Goal: Communication & Community: Participate in discussion

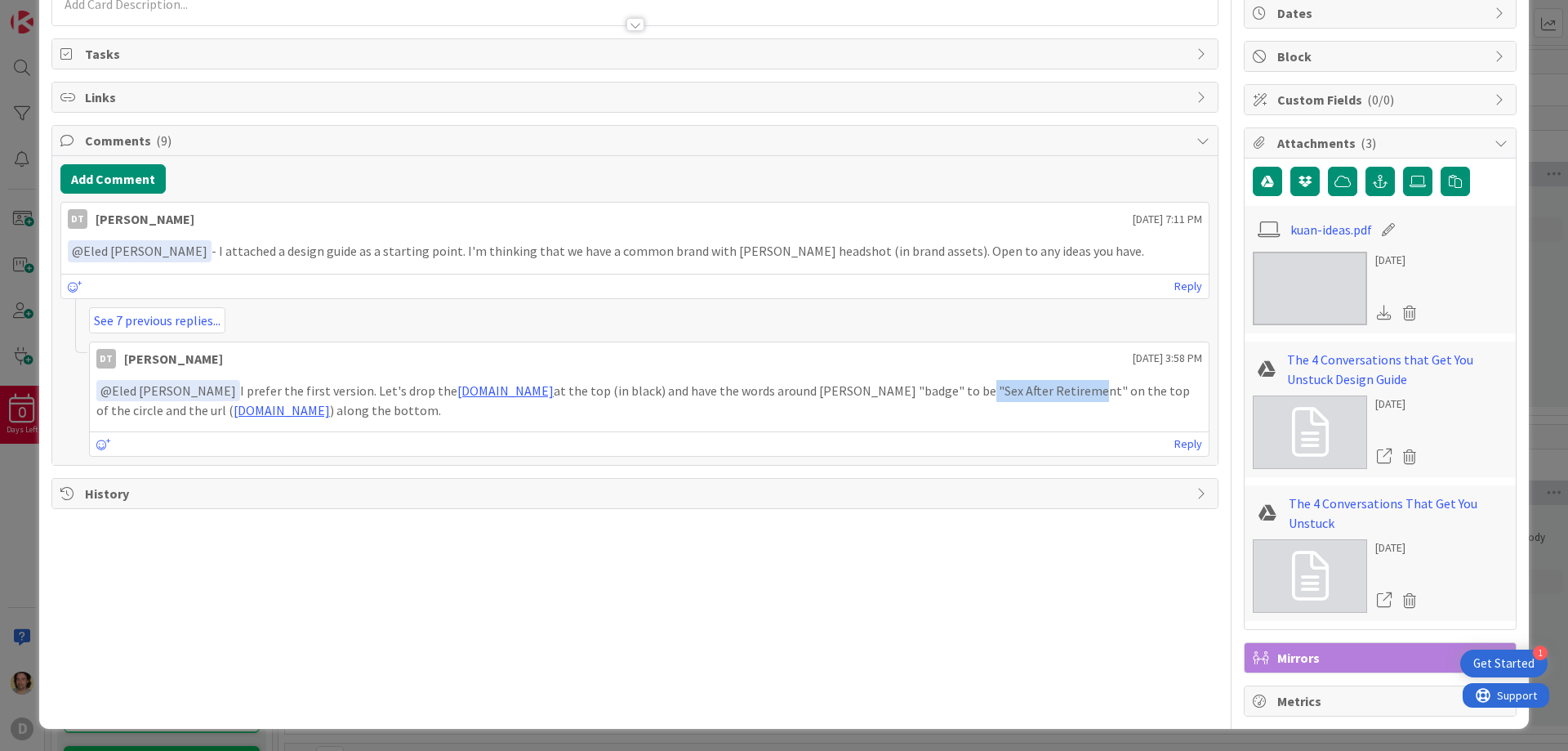
scroll to position [164, 0]
click at [1188, 440] on link "Reply" at bounding box center [1188, 443] width 28 height 20
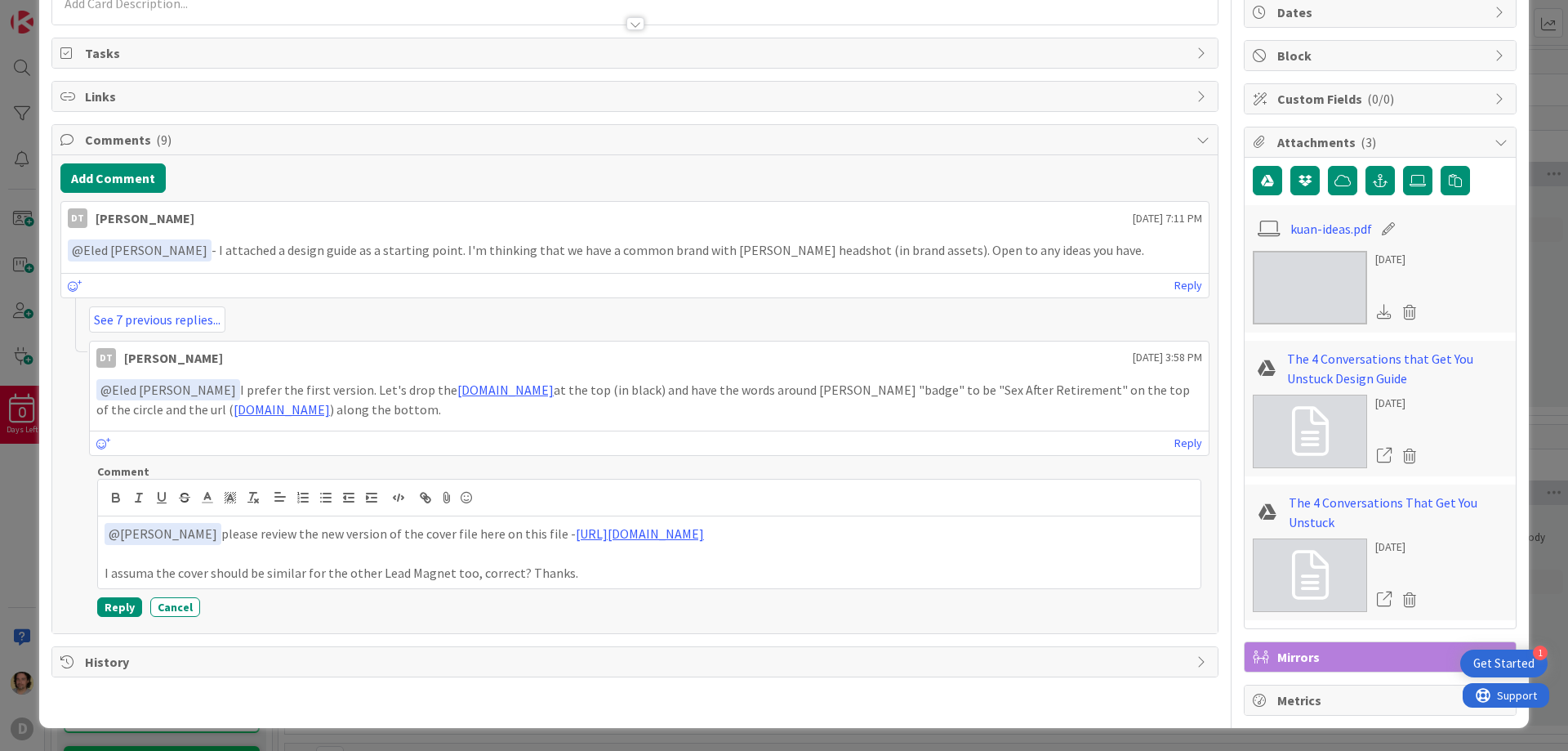
click at [1501, 657] on div "Get Started" at bounding box center [1503, 663] width 61 height 16
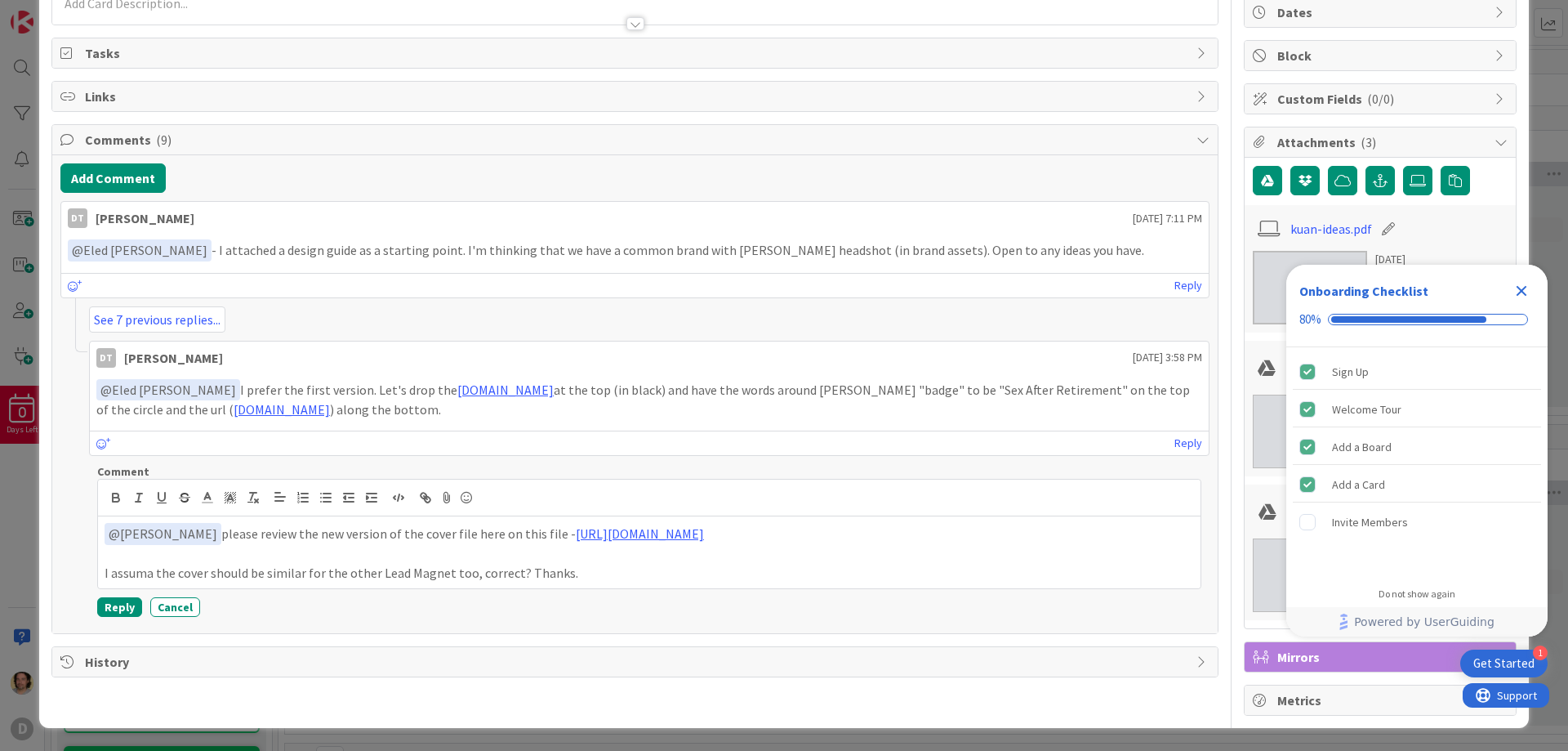
click at [1501, 657] on div "Get Started" at bounding box center [1503, 663] width 61 height 16
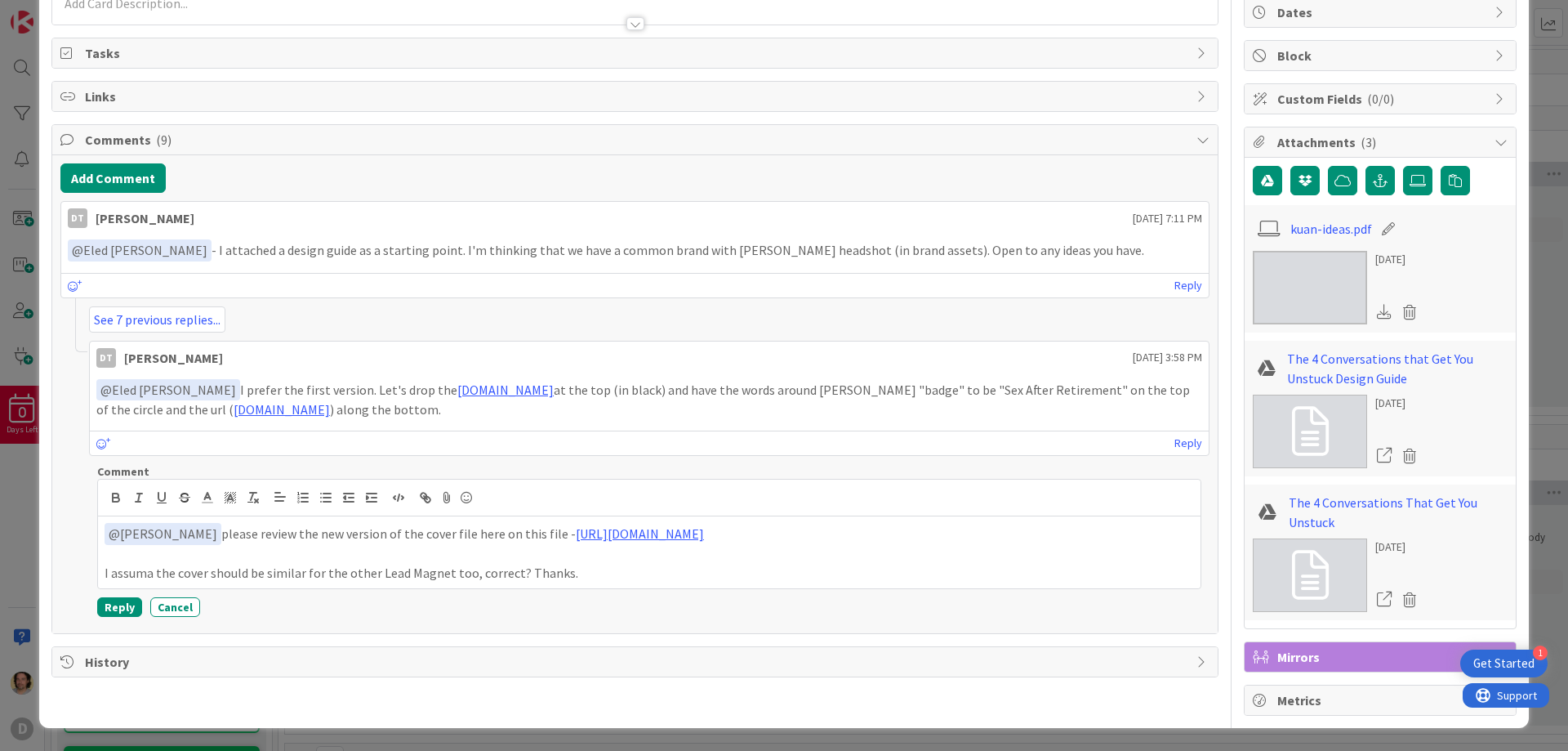
scroll to position [0, 0]
click at [1499, 663] on div "Get Started" at bounding box center [1503, 663] width 61 height 16
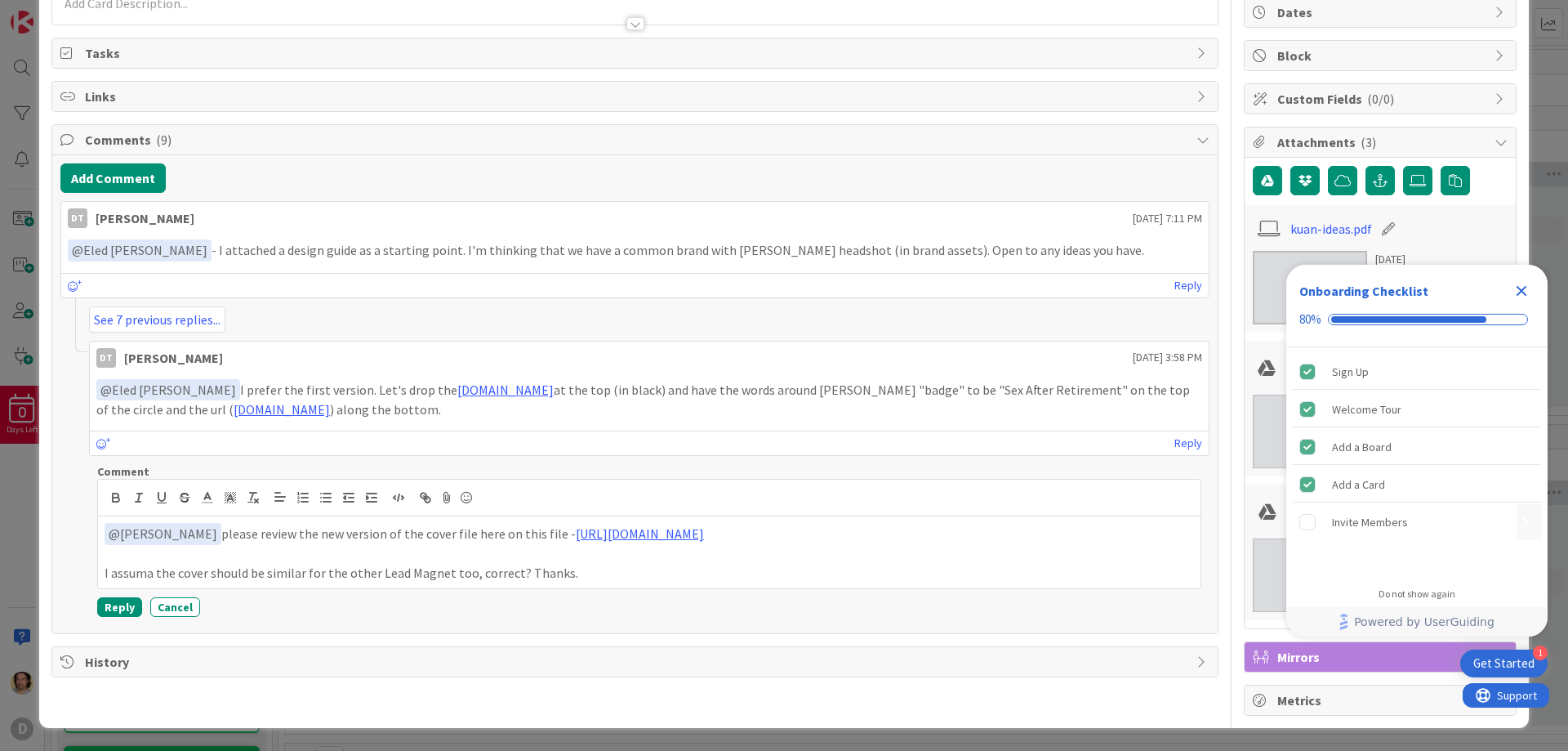
click at [1307, 522] on rect "Invite Members is incomplete." at bounding box center [1308, 522] width 15 height 15
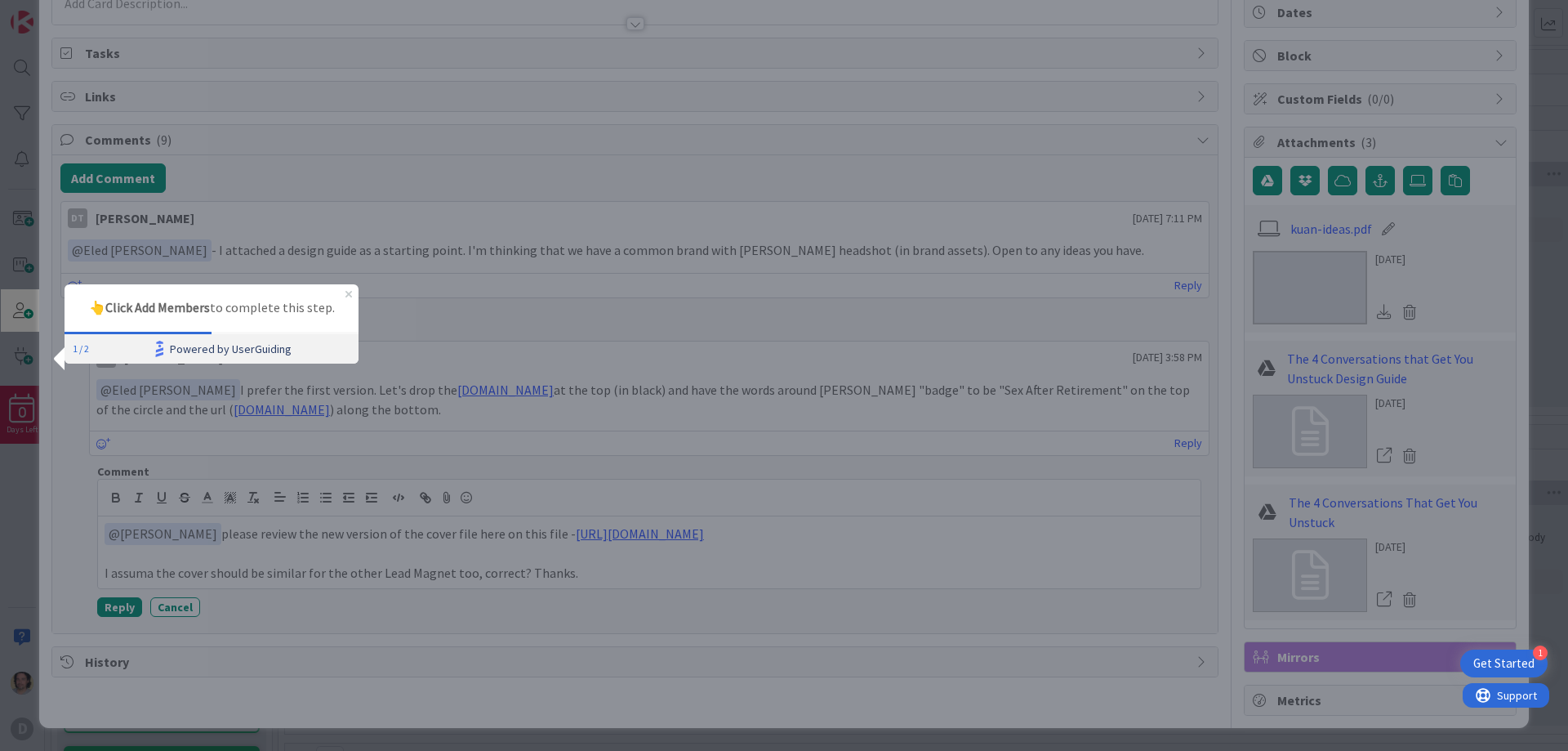
click at [99, 348] on link "Powered by UserGuiding" at bounding box center [223, 348] width 255 height 29
click at [20, 310] on div "ID 141 SAR Digital Marketing Board Review Title 40 / 128 The 4 Conversations Th…" at bounding box center [784, 376] width 1568 height 751
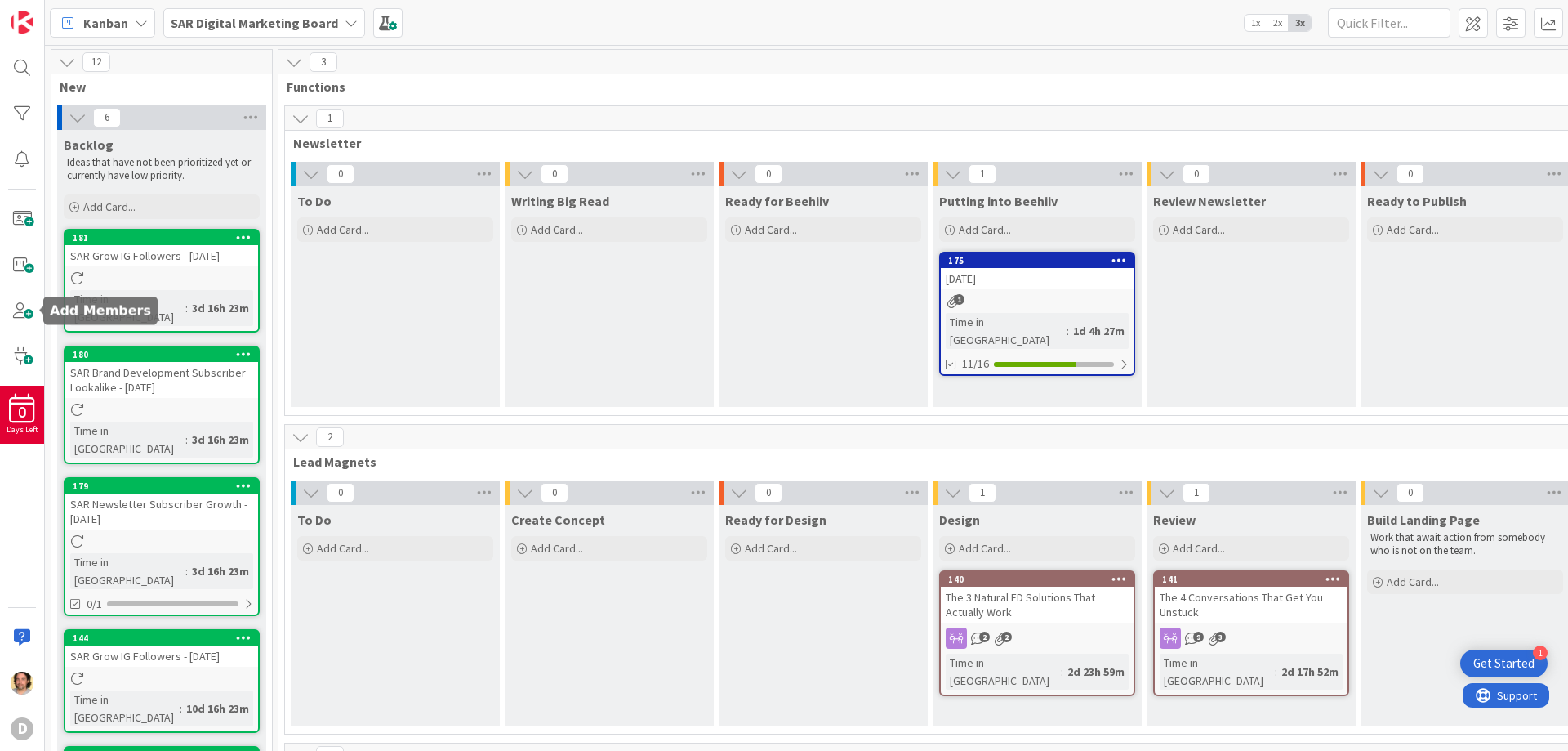
click at [20, 310] on span at bounding box center [22, 311] width 33 height 33
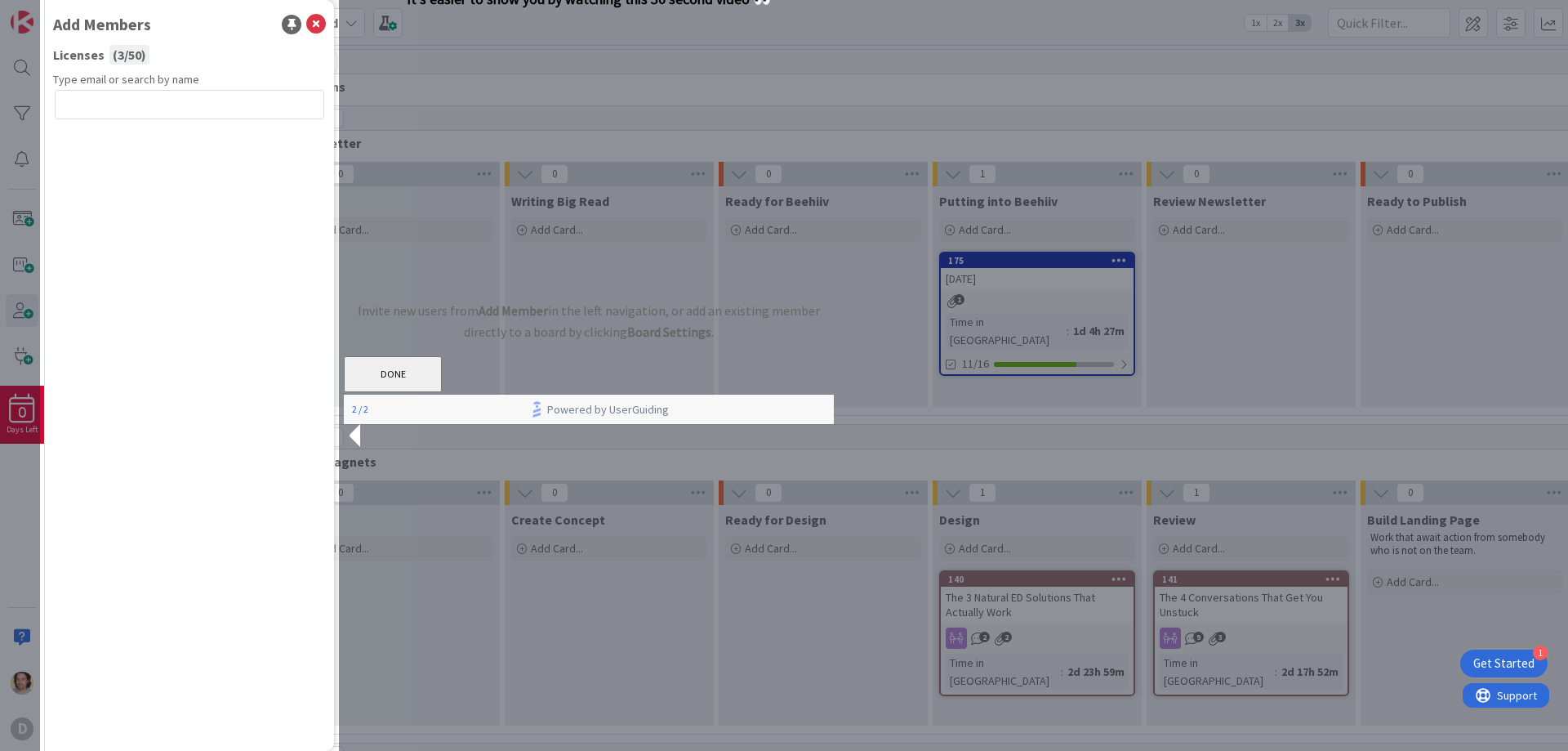
click at [316, 21] on b "SAR Digital Marketing Board" at bounding box center [255, 22] width 168 height 16
click at [315, 22] on b "SAR Digital Marketing Board" at bounding box center [255, 22] width 168 height 16
click at [869, 11] on div at bounding box center [953, 376] width 1229 height 751
click at [980, 93] on div at bounding box center [953, 376] width 1229 height 751
click at [876, 519] on div at bounding box center [953, 376] width 1229 height 751
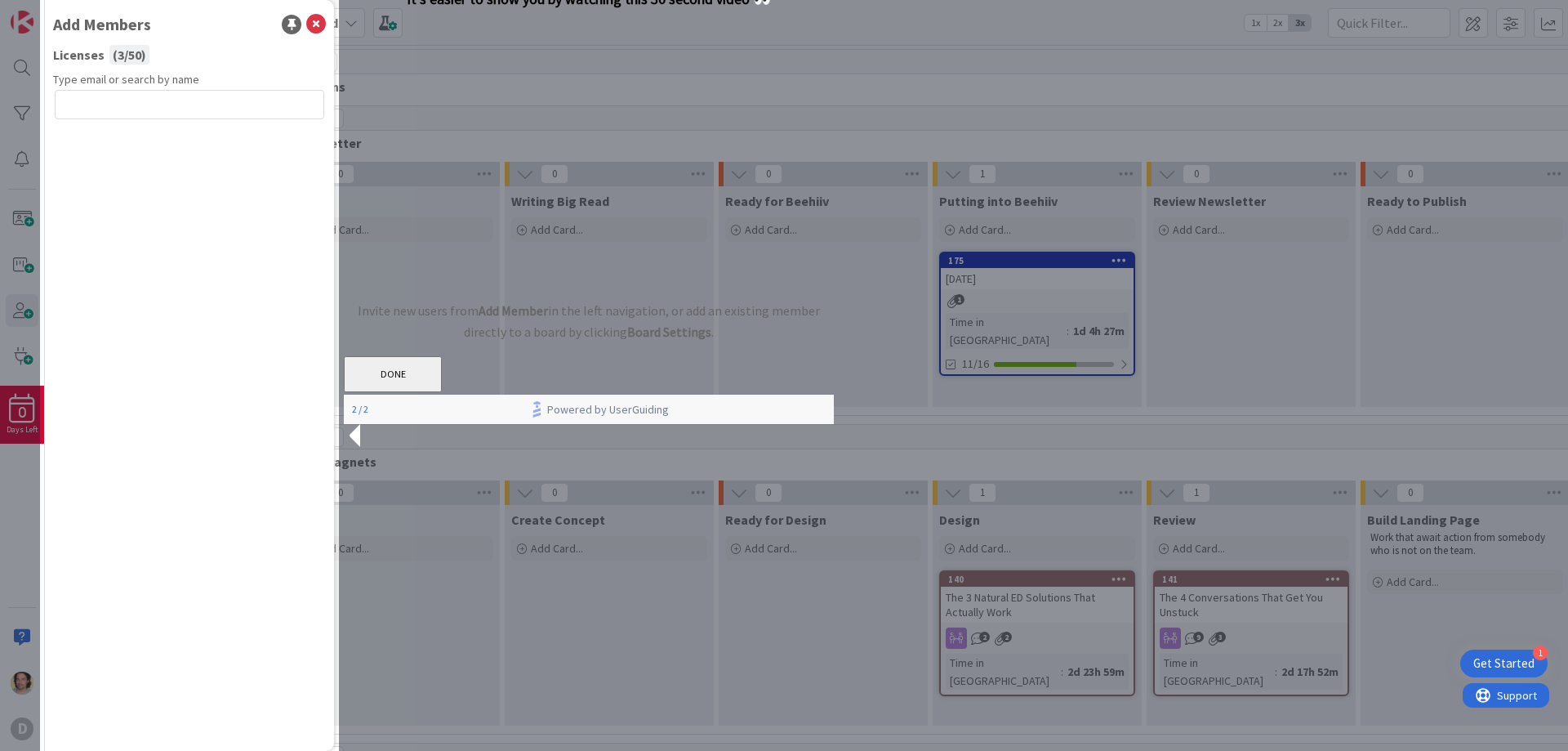
drag, startPoint x: 1096, startPoint y: 571, endPoint x: 1157, endPoint y: 571, distance: 61.0
click at [1101, 571] on div at bounding box center [953, 376] width 1229 height 751
click at [1256, 598] on div at bounding box center [953, 376] width 1229 height 751
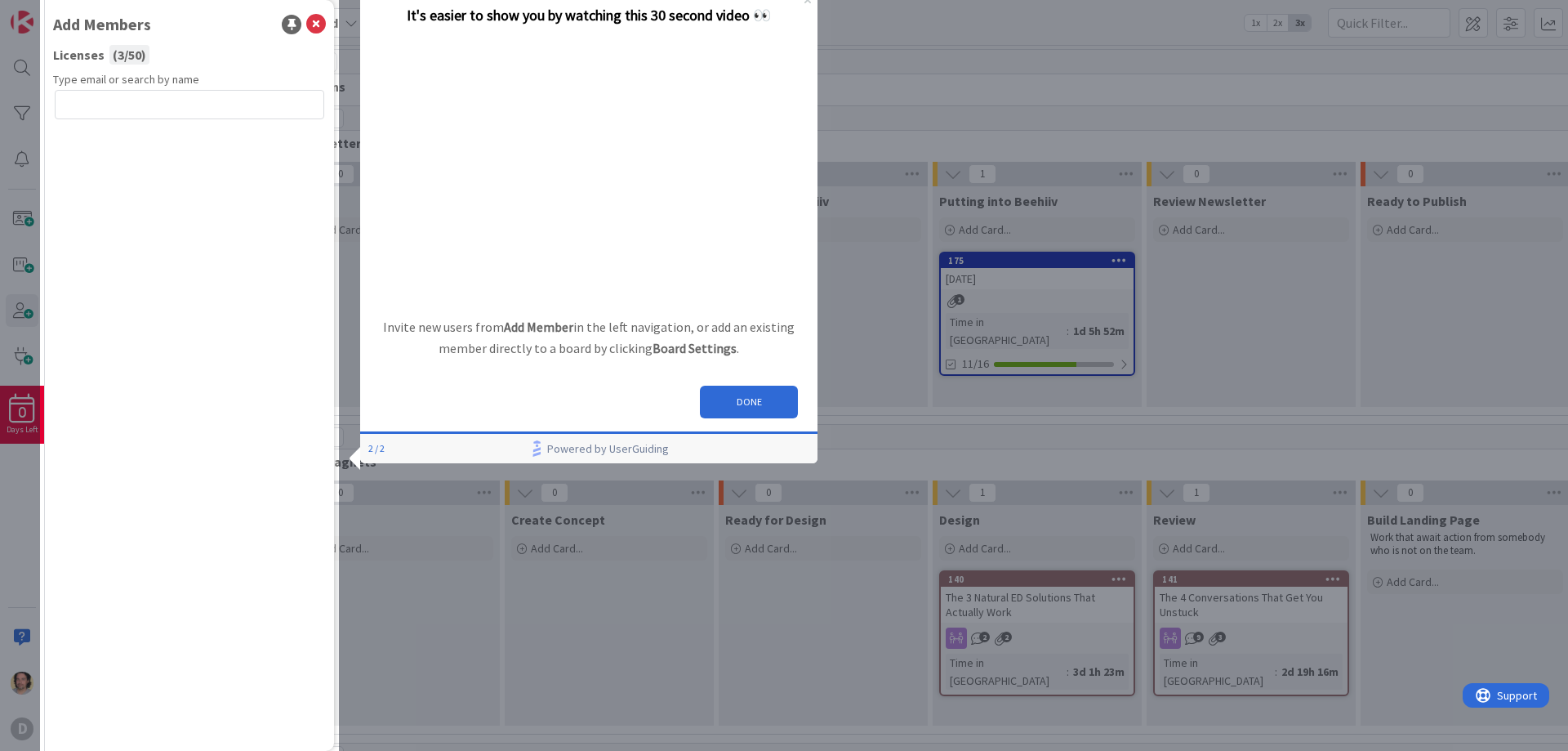
click at [315, 24] on b "SAR Digital Marketing Board" at bounding box center [255, 22] width 168 height 16
click at [743, 402] on button "DONE" at bounding box center [749, 403] width 98 height 33
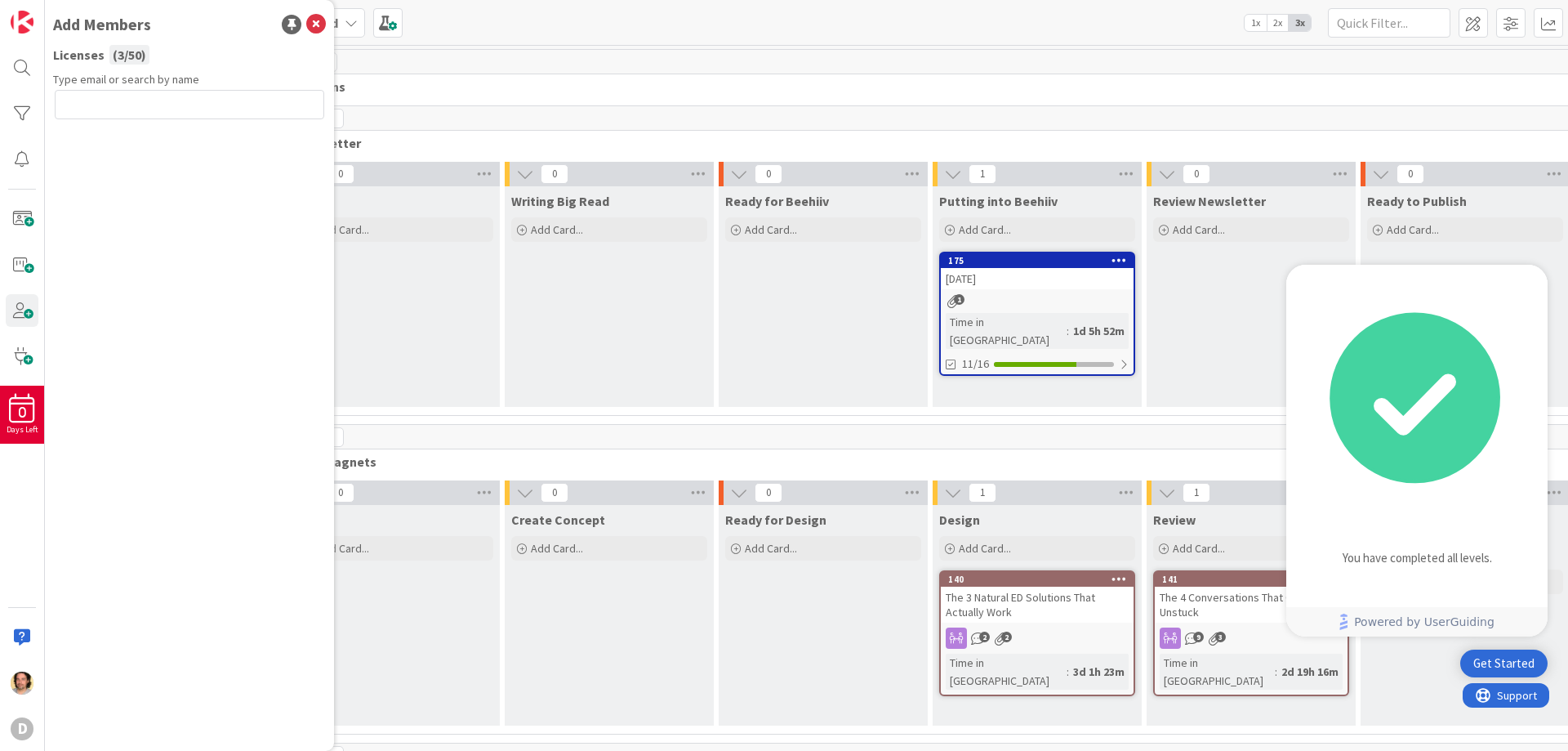
click at [1227, 603] on div "The 4 Conversations That Get You Unstuck" at bounding box center [1252, 604] width 193 height 36
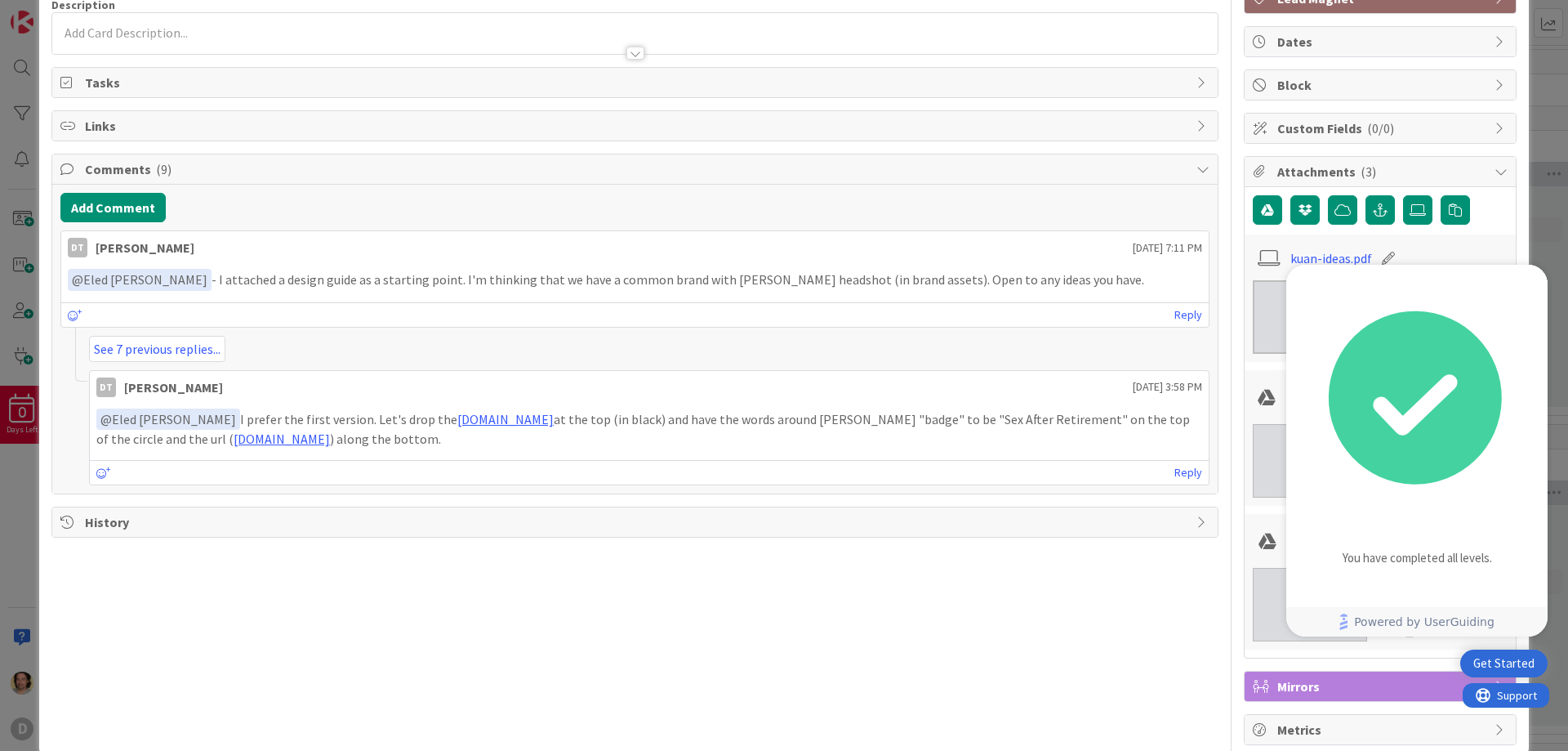
scroll to position [164, 0]
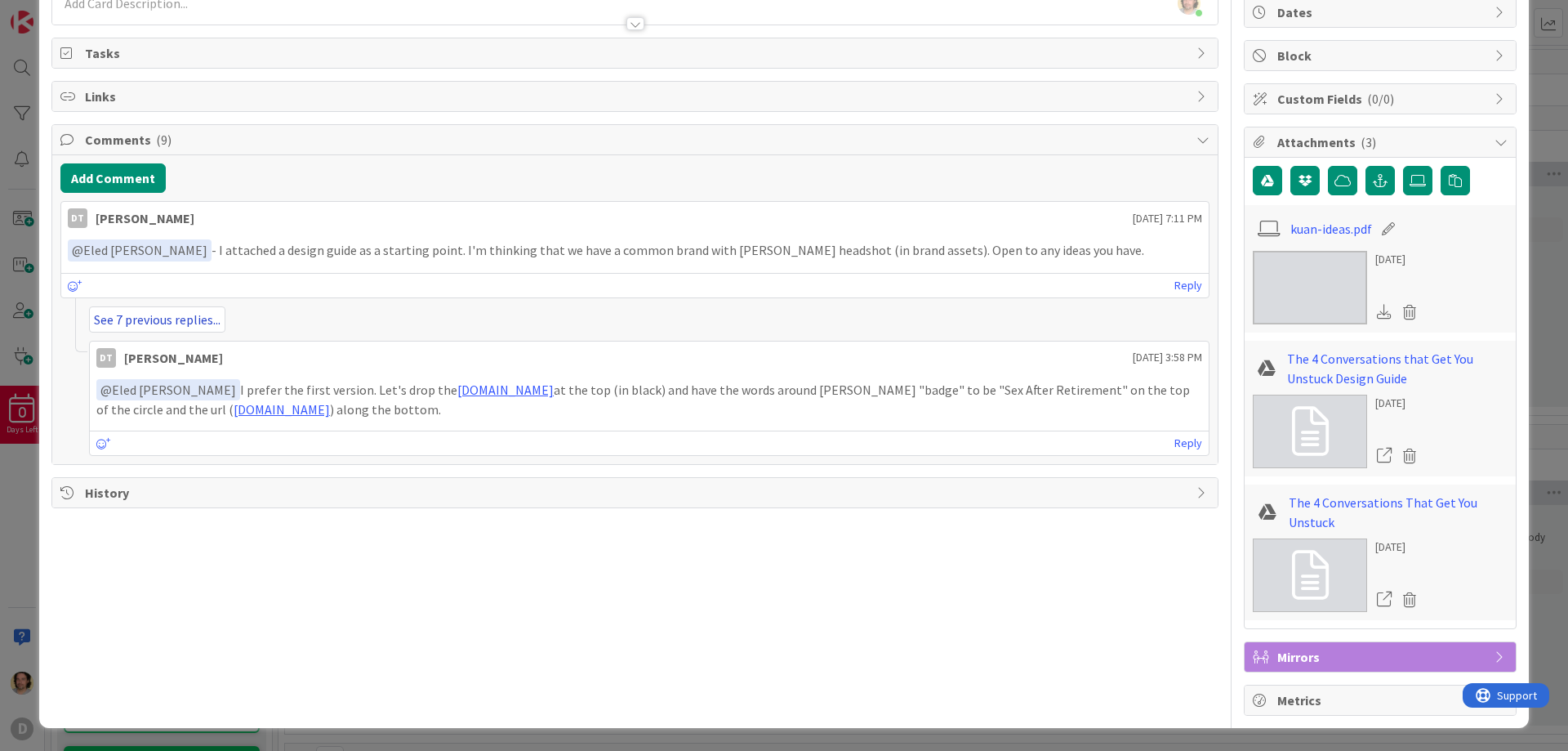
click at [153, 317] on link "See 7 previous replies..." at bounding box center [156, 319] width 136 height 26
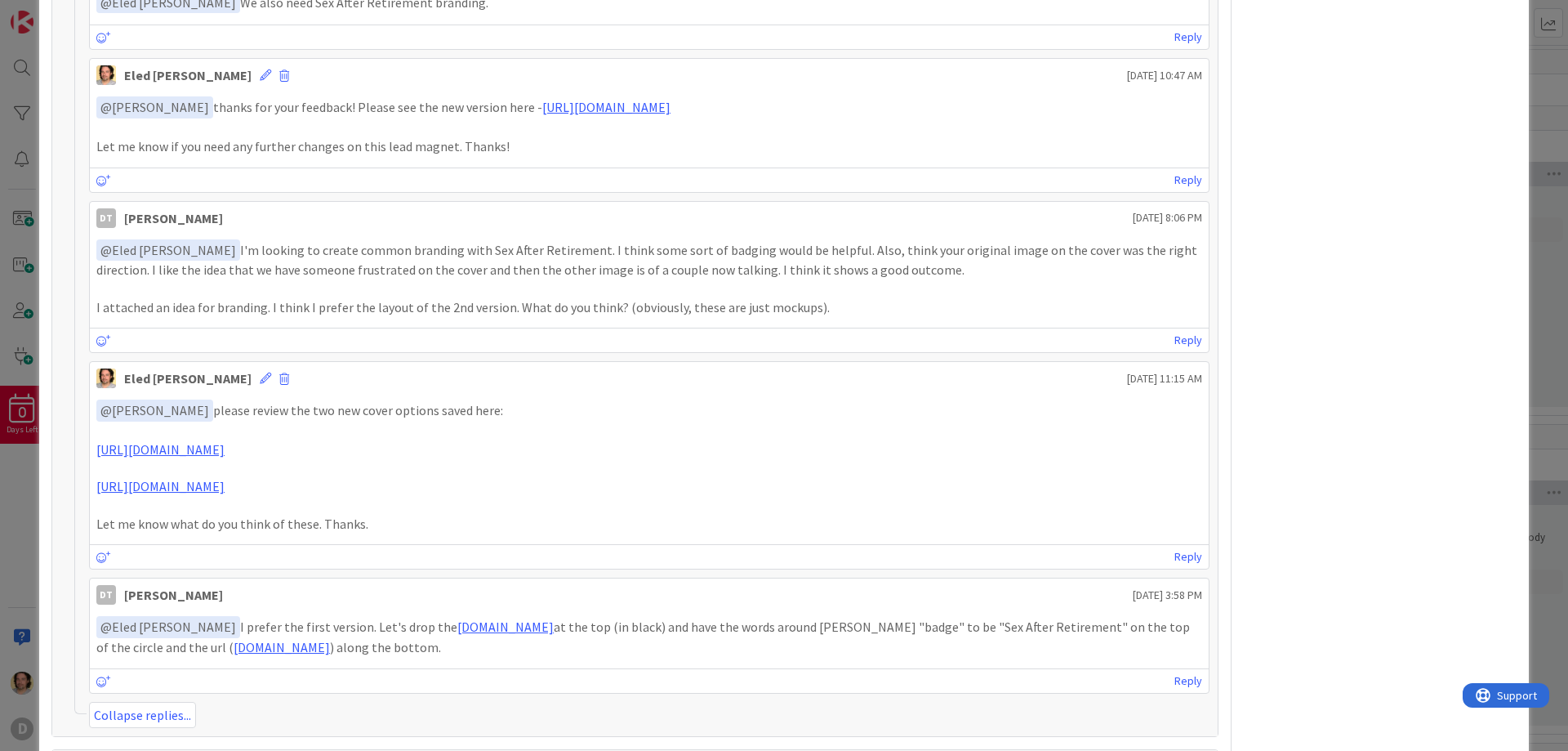
scroll to position [1045, 0]
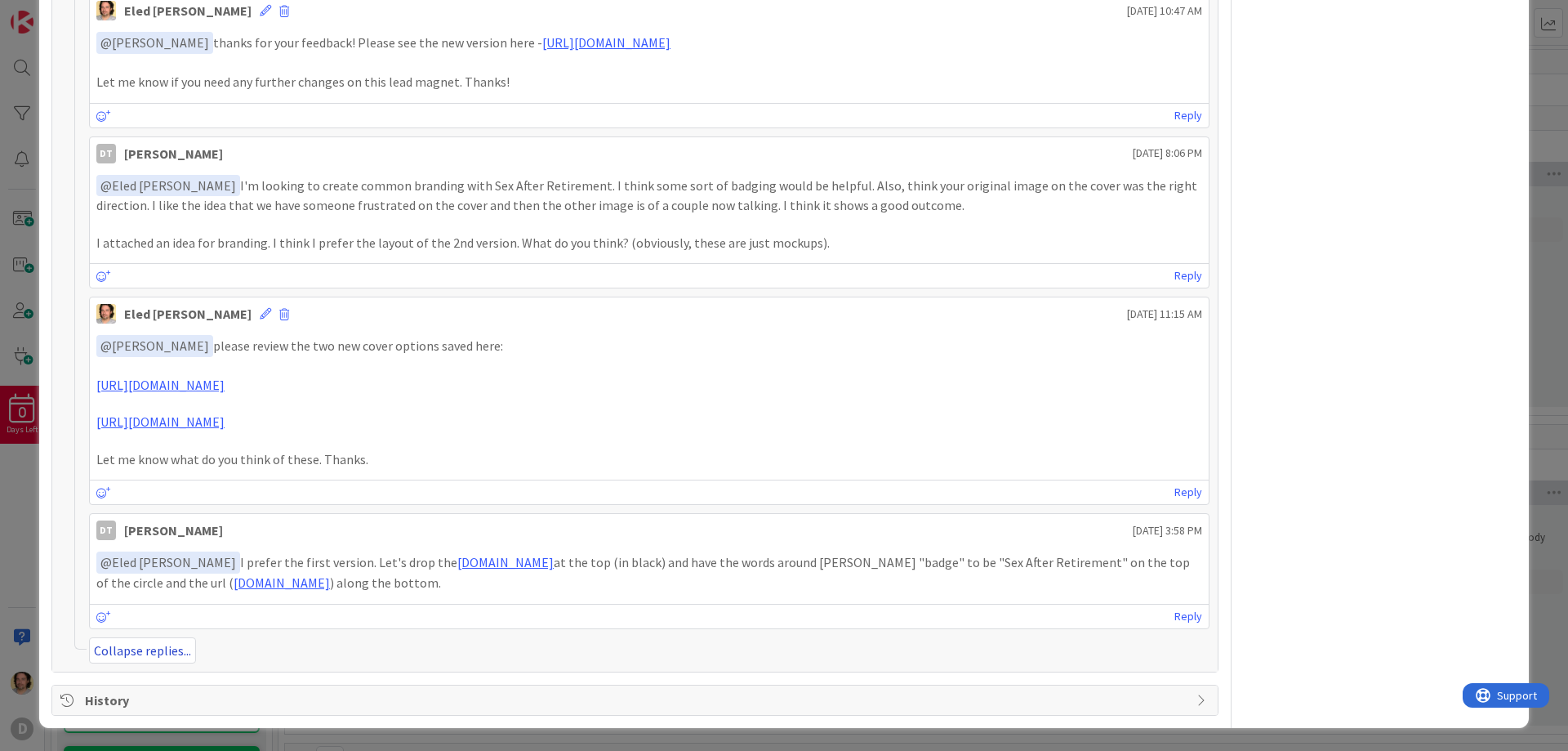
click at [131, 646] on link "Collapse replies..." at bounding box center [142, 650] width 107 height 26
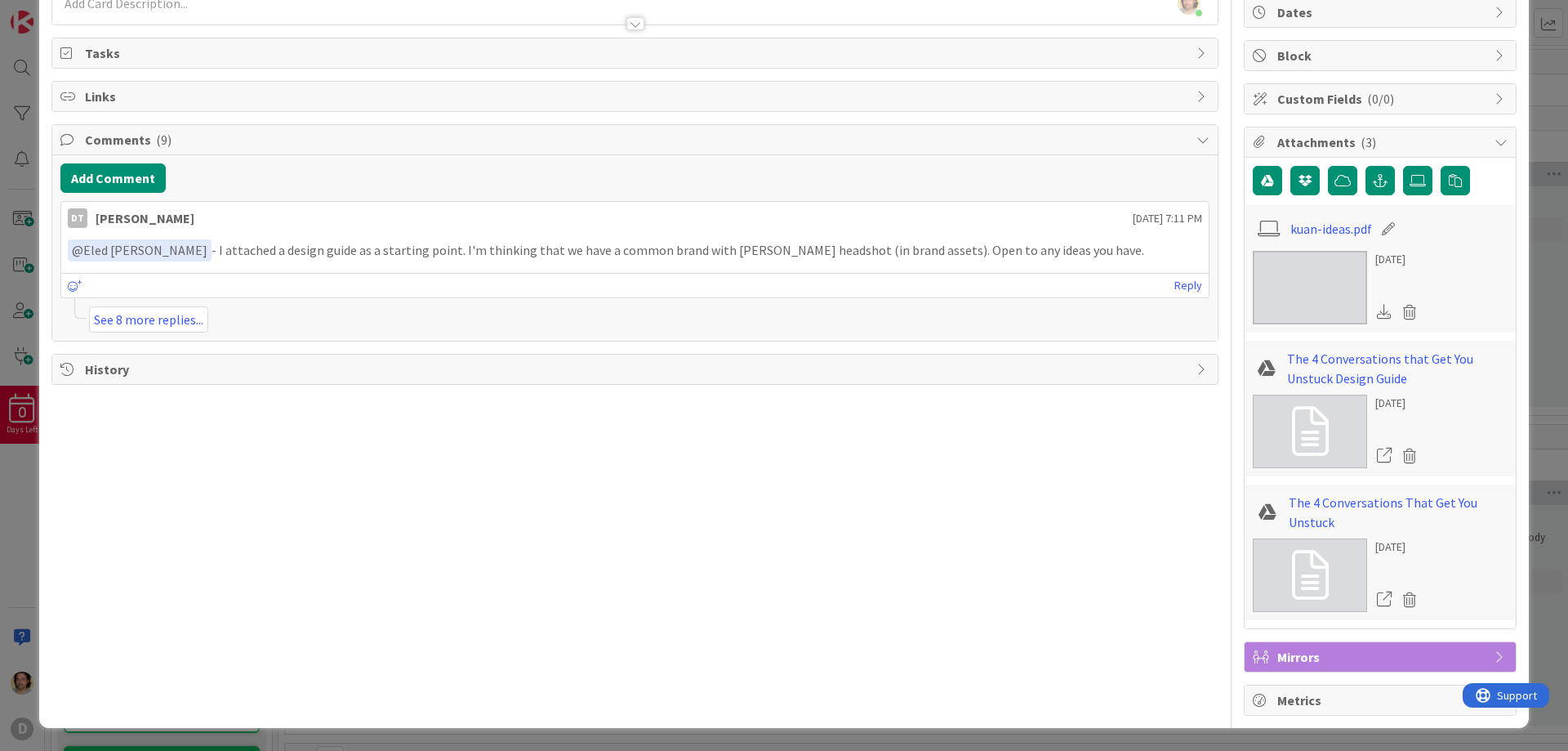
scroll to position [164, 0]
click at [157, 312] on link "See 8 more replies..." at bounding box center [149, 319] width 120 height 26
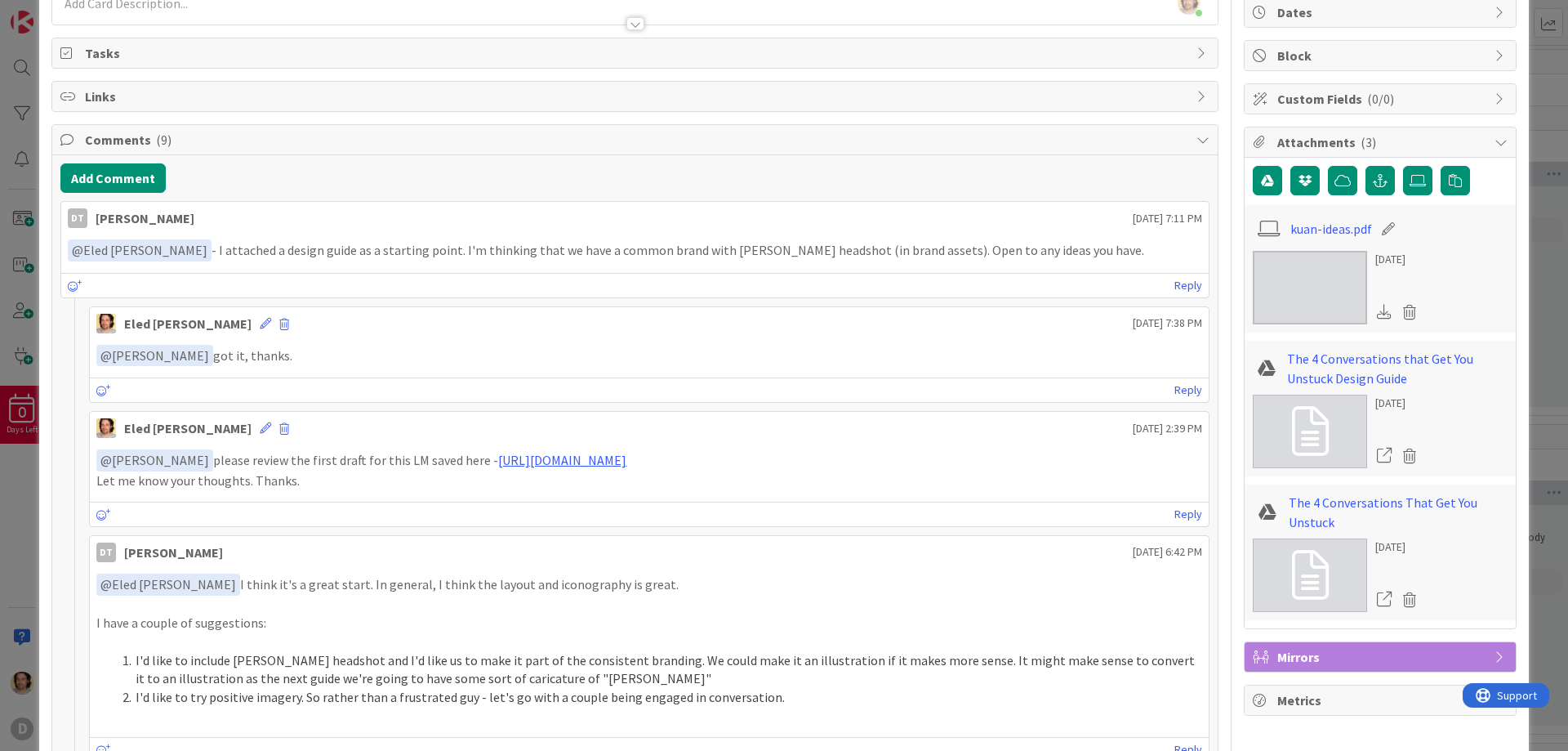
scroll to position [1045, 0]
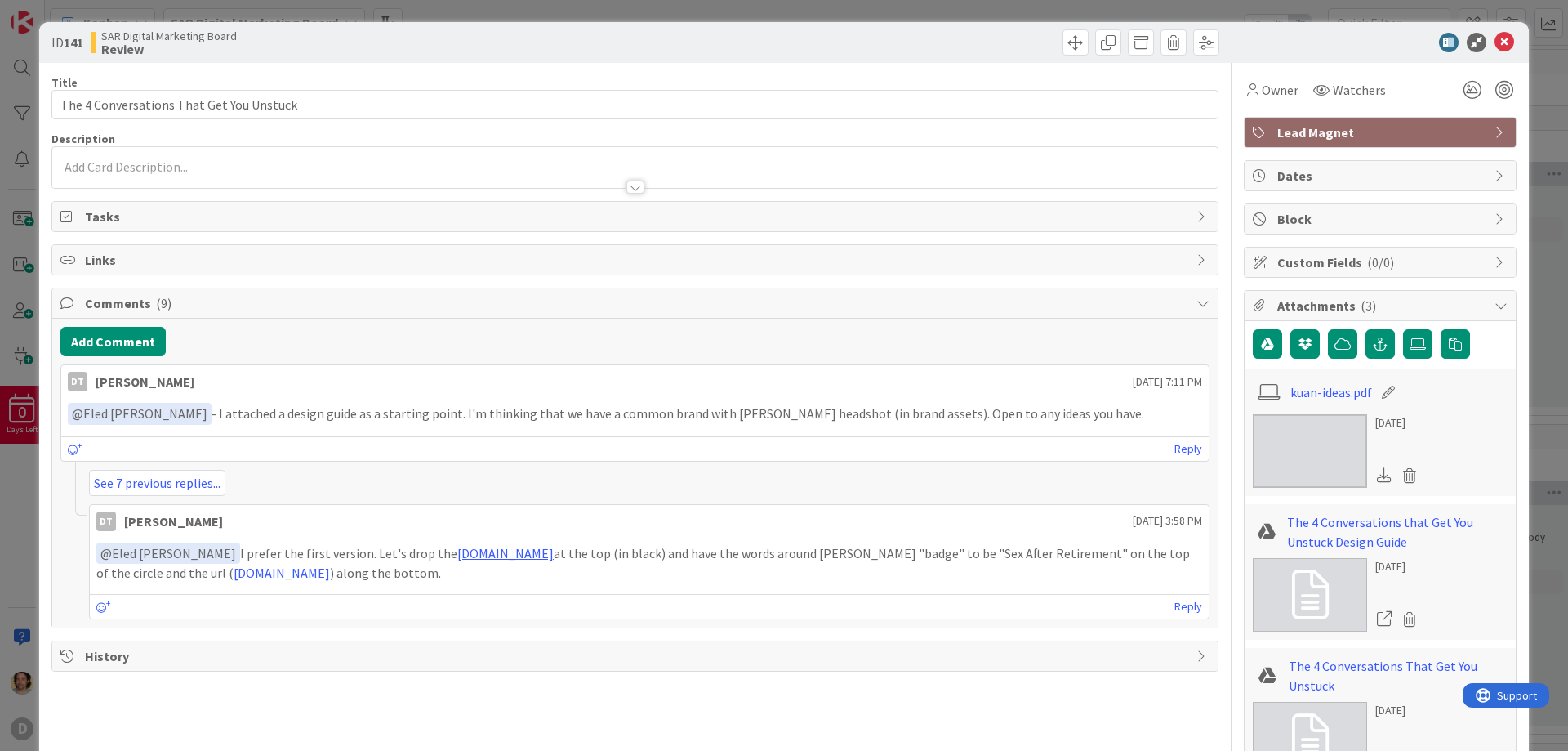
scroll to position [164, 0]
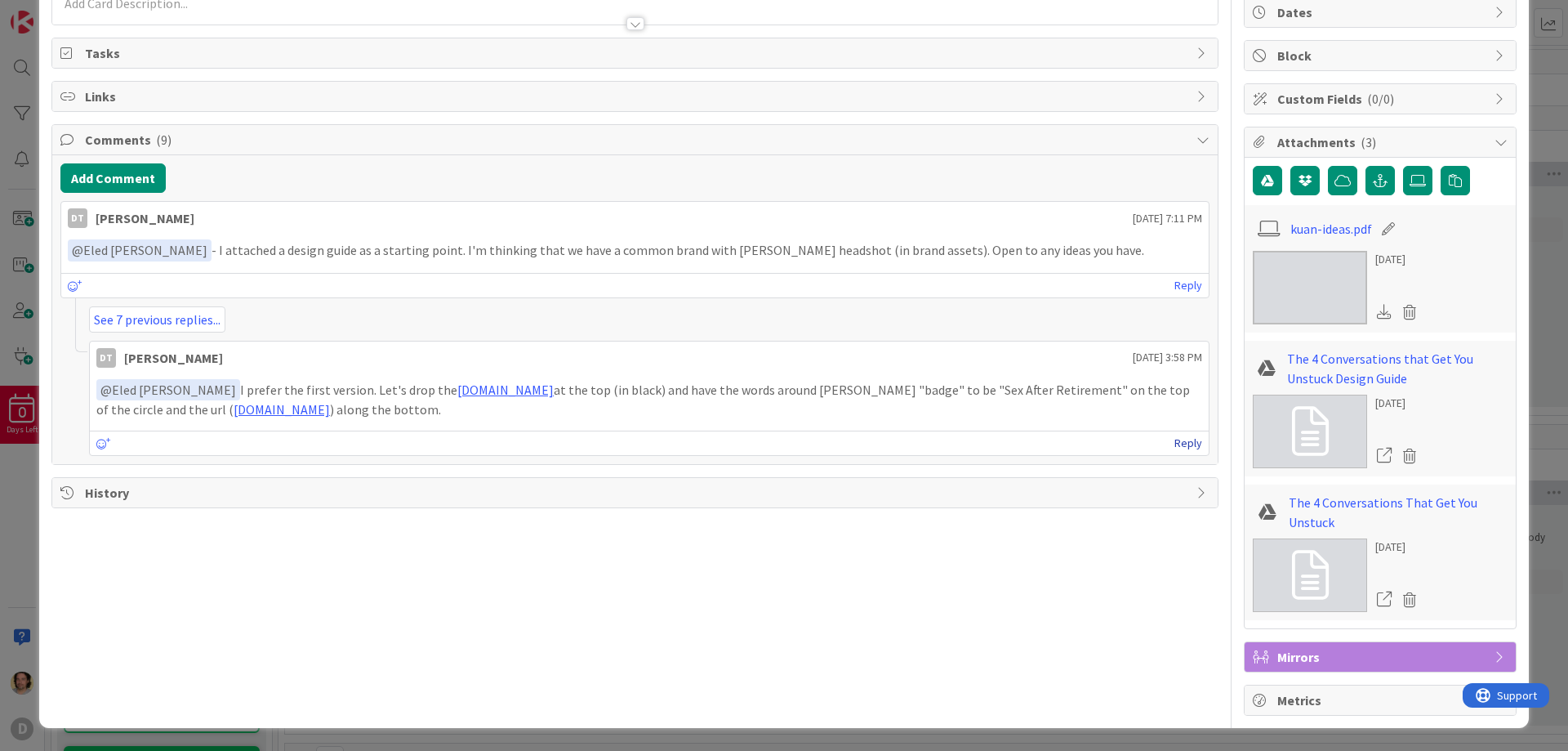
click at [1177, 446] on link "Reply" at bounding box center [1188, 443] width 28 height 20
click at [107, 140] on span "Comments ( 9 )" at bounding box center [637, 140] width 1104 height 19
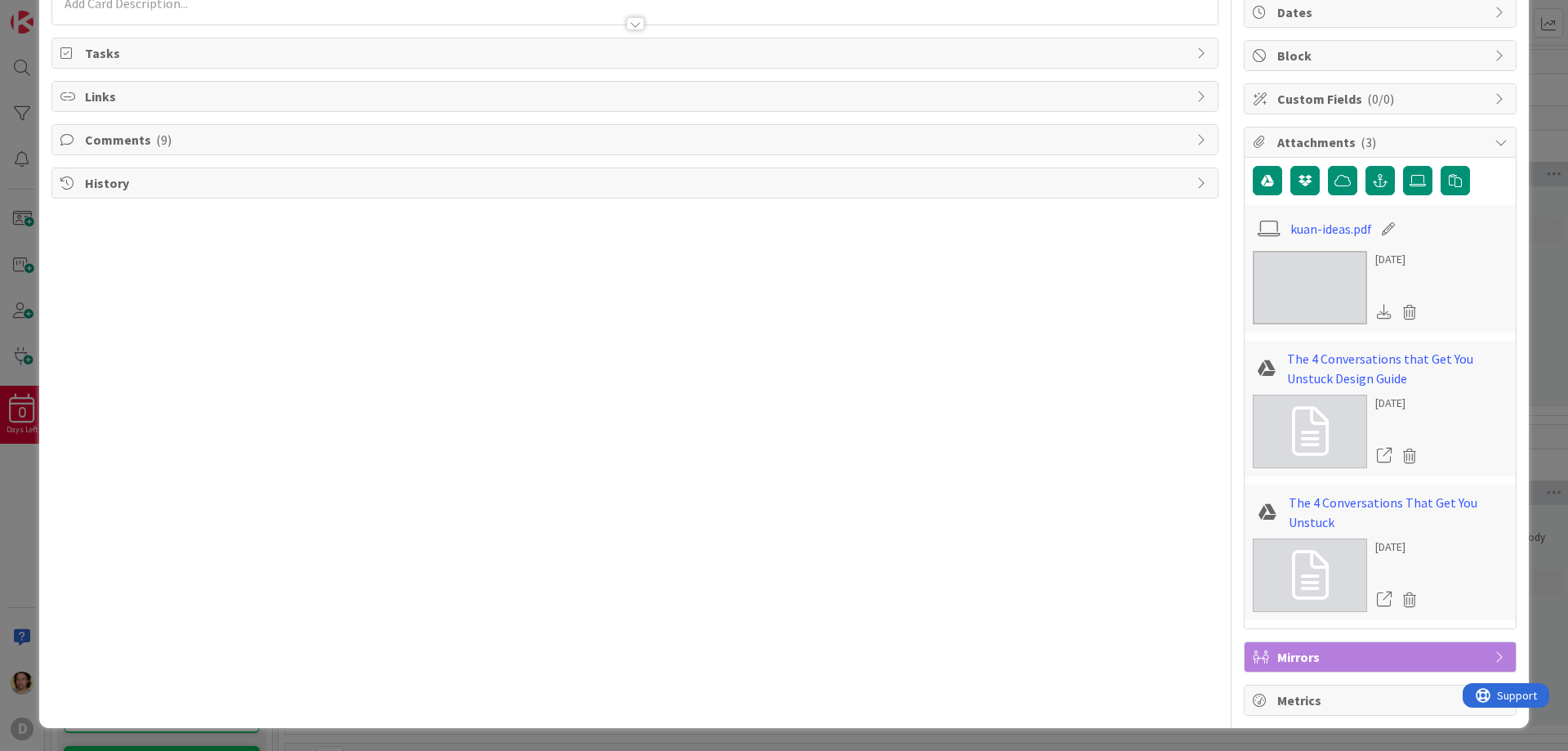
click at [107, 136] on span "Comments ( 9 )" at bounding box center [637, 140] width 1104 height 19
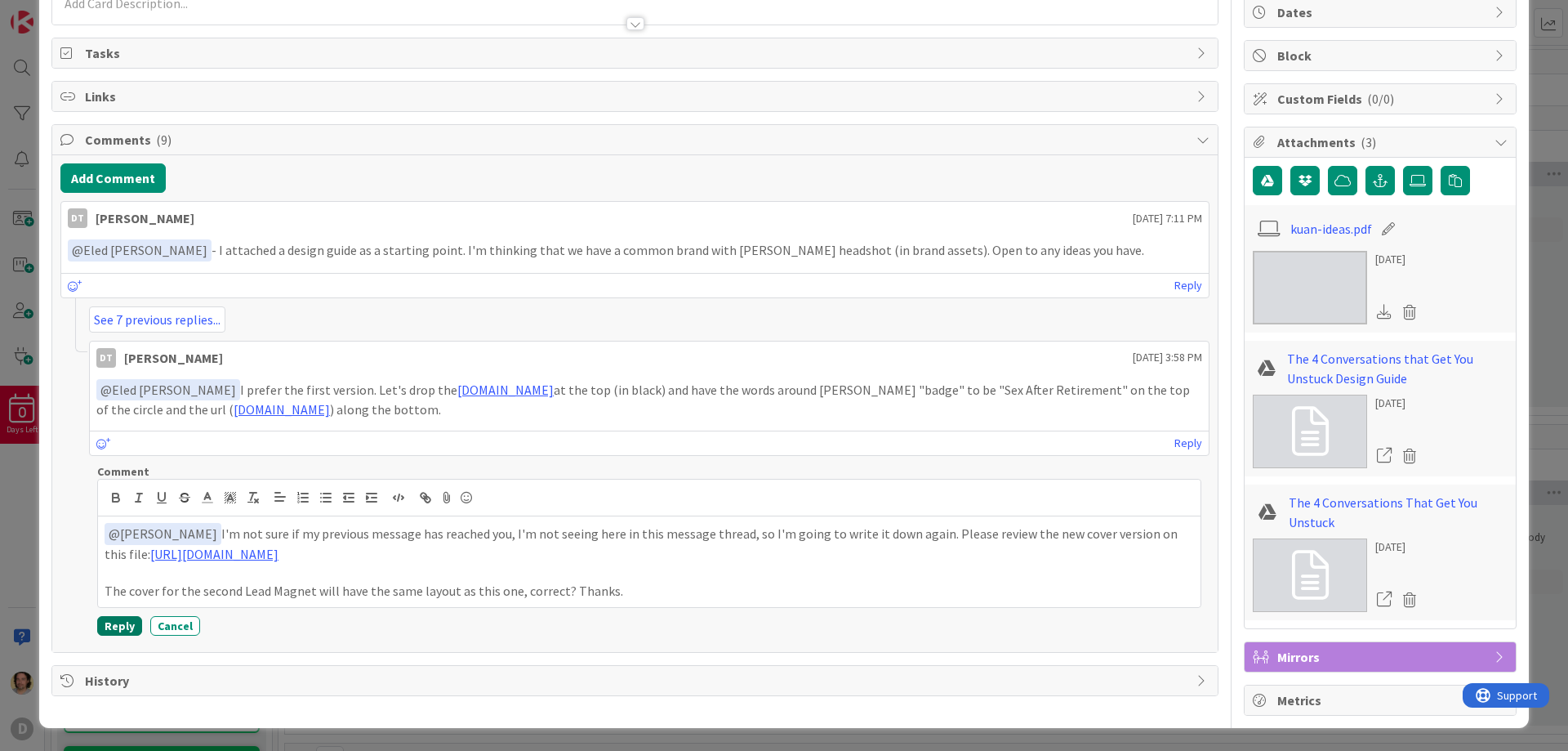
click at [122, 629] on button "Reply" at bounding box center [120, 626] width 45 height 19
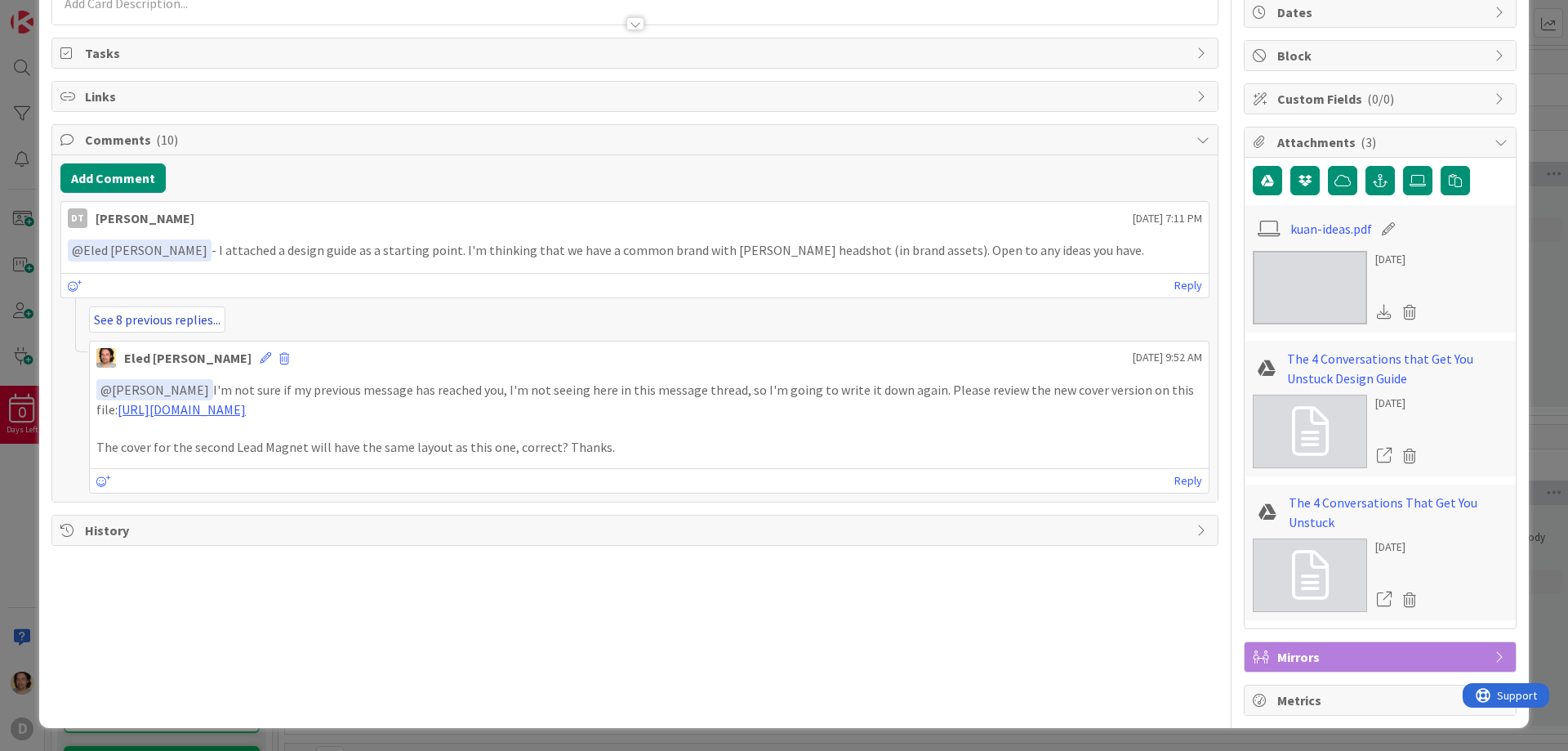
click at [162, 312] on link "See 8 previous replies..." at bounding box center [156, 319] width 136 height 26
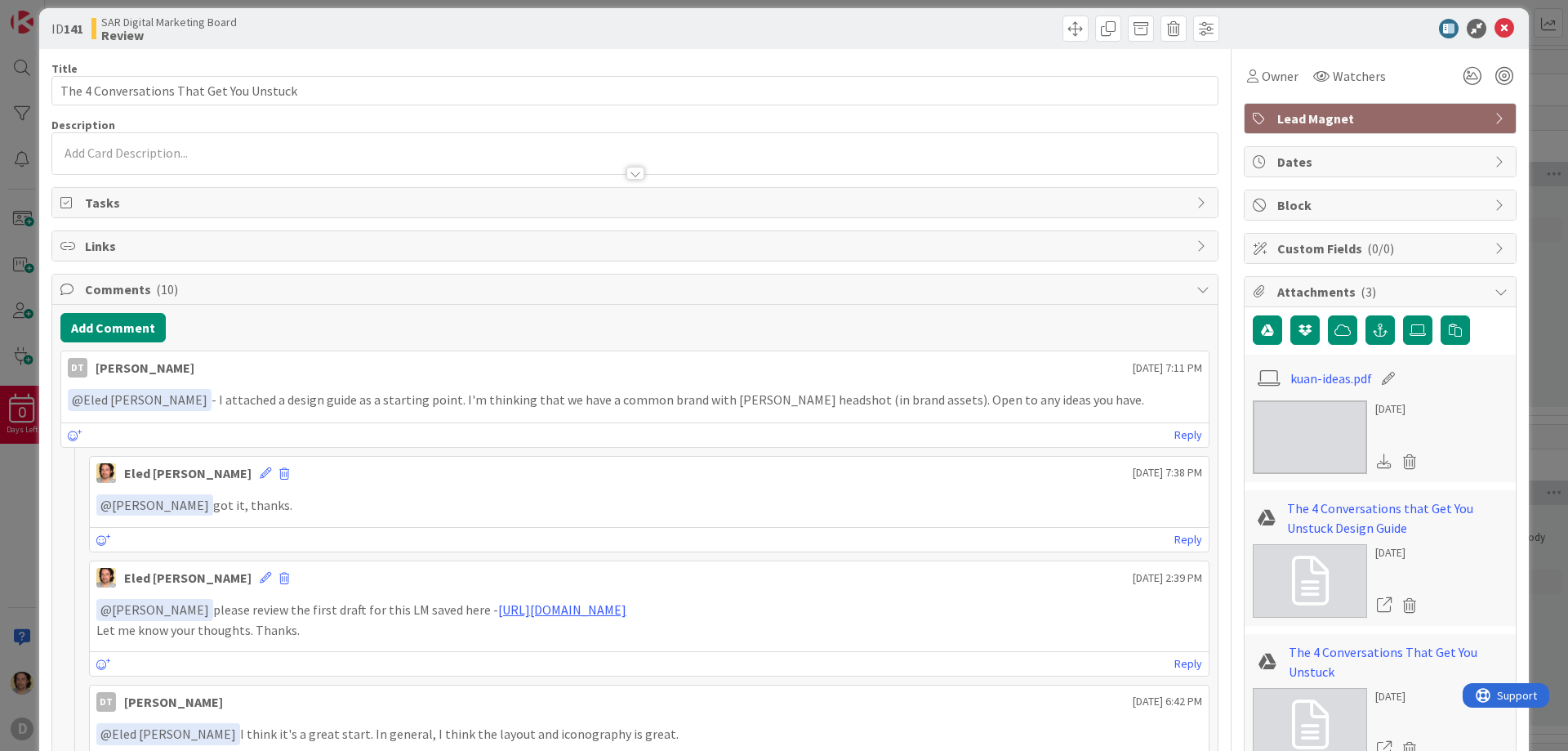
scroll to position [0, 0]
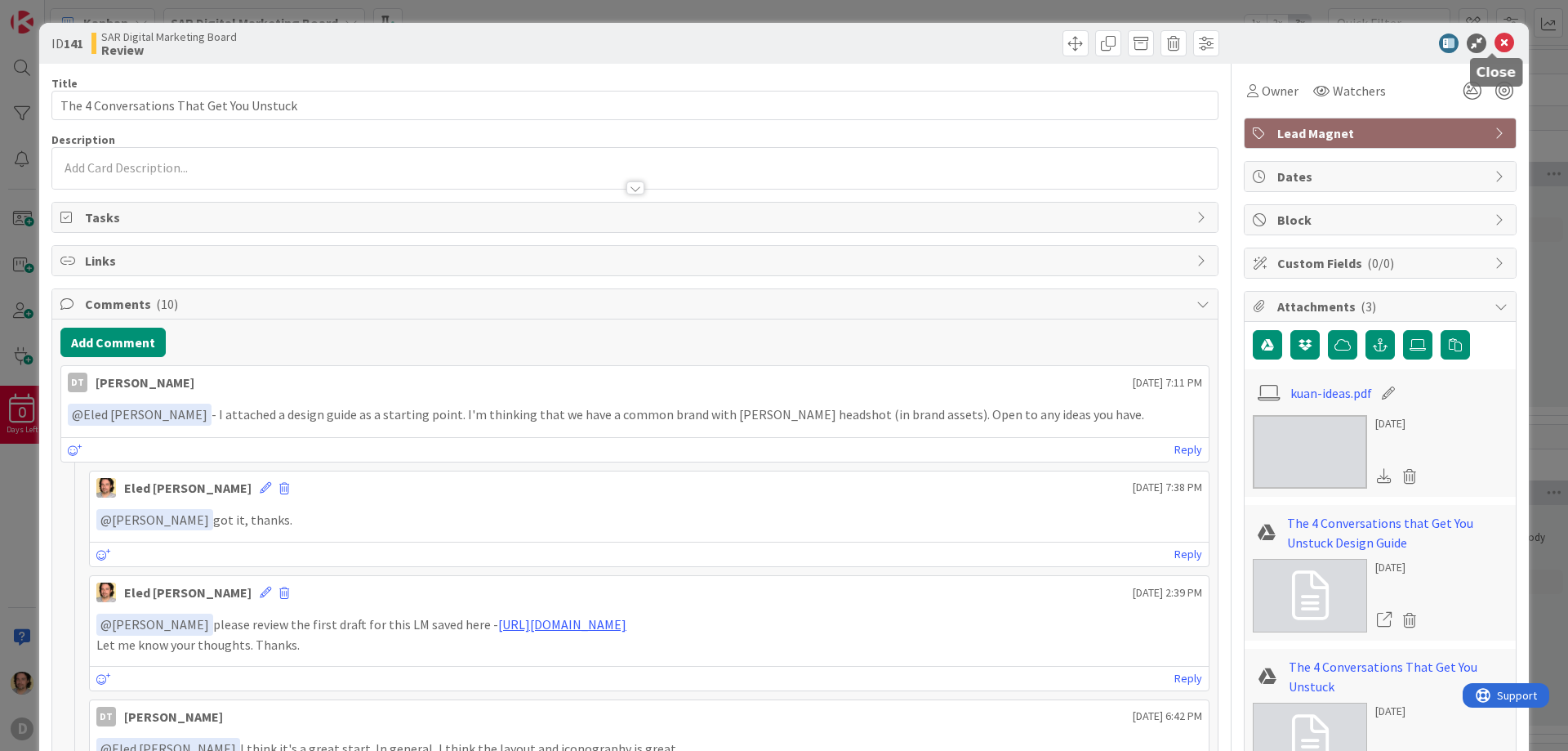
click at [1495, 41] on icon at bounding box center [1504, 43] width 19 height 19
